Goal: Complete application form: Complete application form

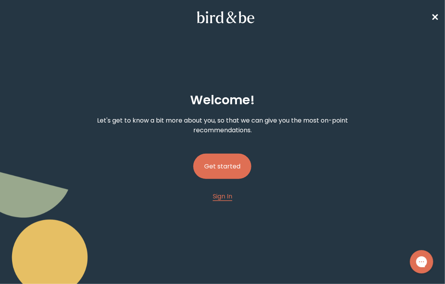
click at [239, 171] on button "Get started" at bounding box center [222, 166] width 58 height 25
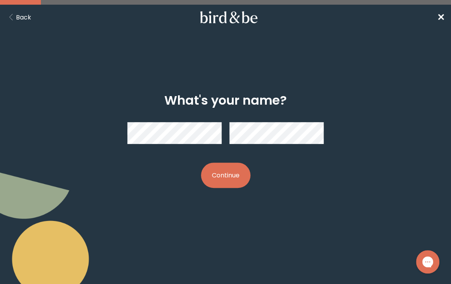
click at [236, 180] on button "Continue" at bounding box center [225, 175] width 49 height 25
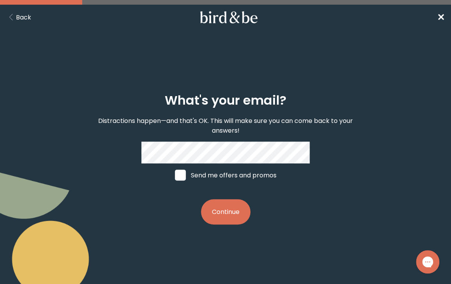
click at [231, 212] on button "Continue" at bounding box center [225, 211] width 49 height 25
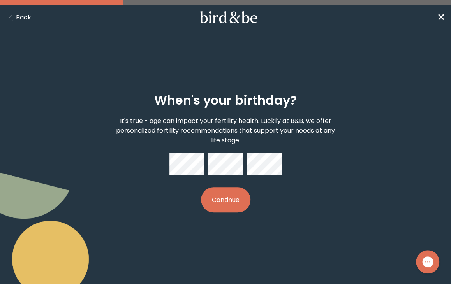
click at [231, 203] on button "Continue" at bounding box center [225, 199] width 49 height 25
click at [211, 203] on button "Continue" at bounding box center [225, 199] width 49 height 25
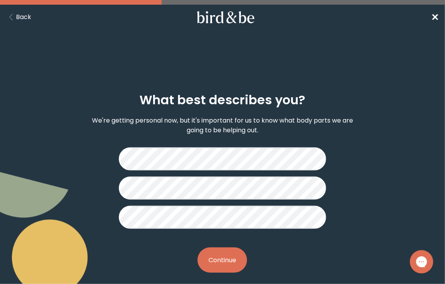
click at [243, 255] on button "Continue" at bounding box center [221, 260] width 49 height 25
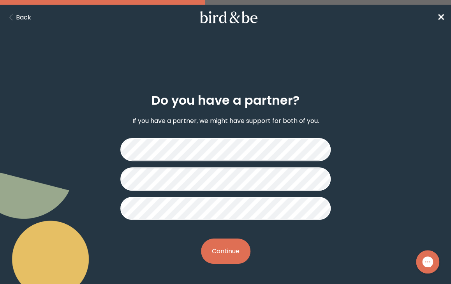
click at [240, 248] on button "Continue" at bounding box center [225, 251] width 49 height 25
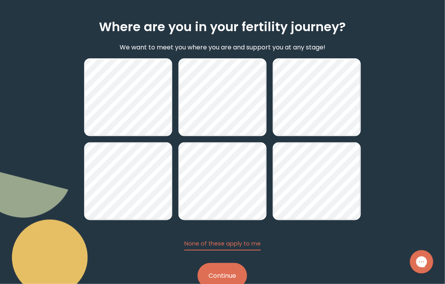
scroll to position [95, 0]
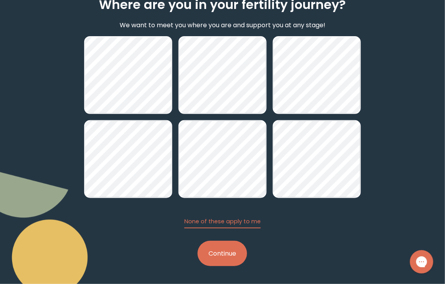
click at [221, 252] on button "Continue" at bounding box center [221, 253] width 49 height 25
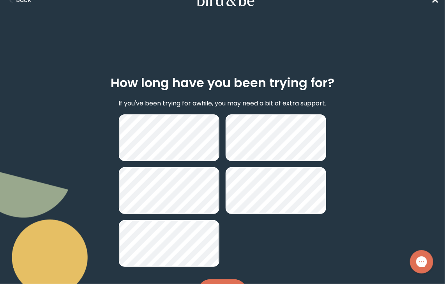
scroll to position [56, 0]
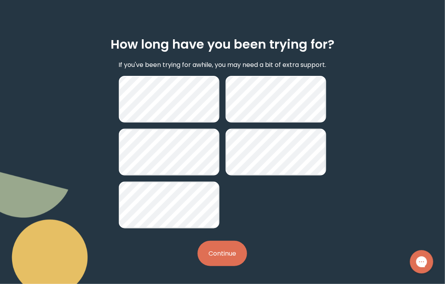
click at [220, 255] on button "Continue" at bounding box center [221, 253] width 49 height 25
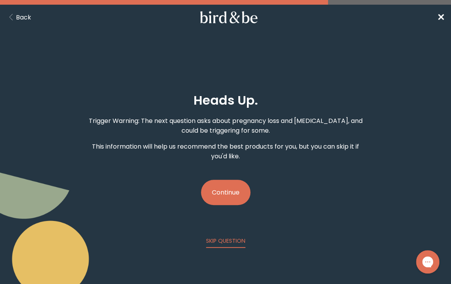
click at [230, 189] on button "Continue" at bounding box center [225, 192] width 49 height 25
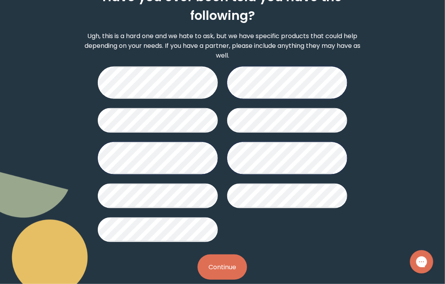
scroll to position [116, 0]
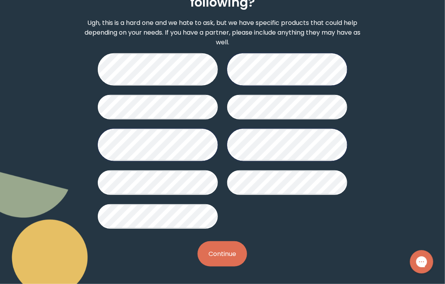
click at [229, 257] on button "Continue" at bounding box center [221, 253] width 49 height 25
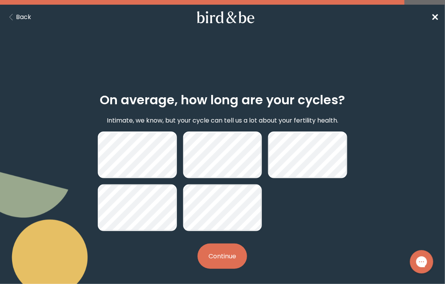
drag, startPoint x: 225, startPoint y: 254, endPoint x: 232, endPoint y: 250, distance: 8.0
click at [225, 254] on button "Continue" at bounding box center [221, 256] width 49 height 25
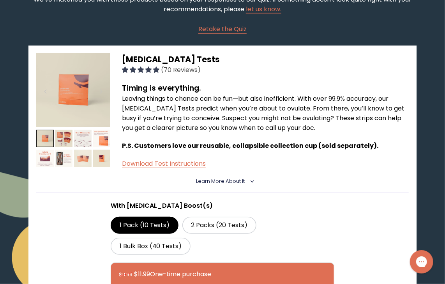
scroll to position [39, 0]
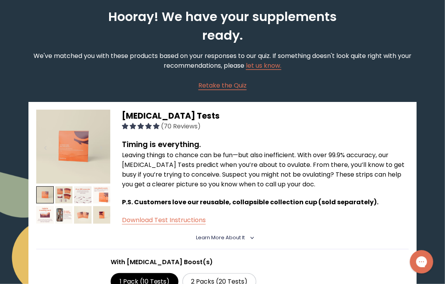
click at [242, 238] on span "Learn More About it" at bounding box center [220, 237] width 49 height 7
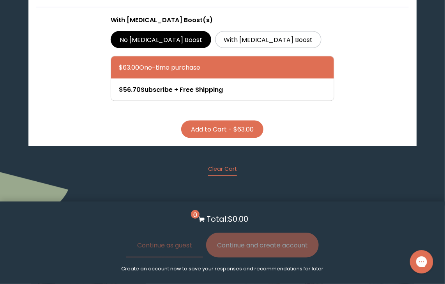
scroll to position [1519, 0]
